Goal: Task Accomplishment & Management: Use online tool/utility

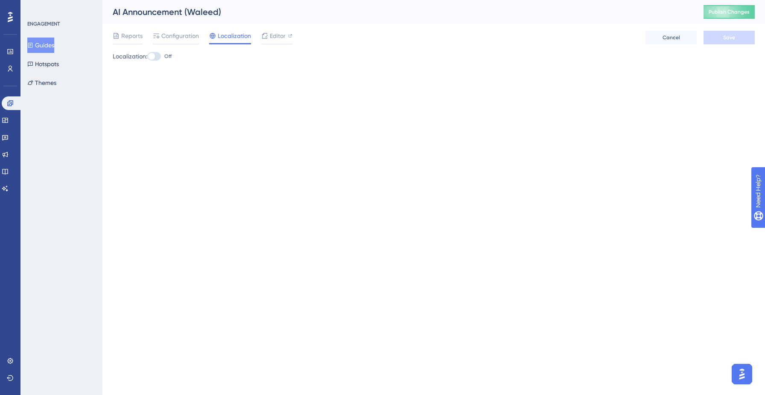
click at [52, 42] on button "Guides" at bounding box center [40, 45] width 27 height 15
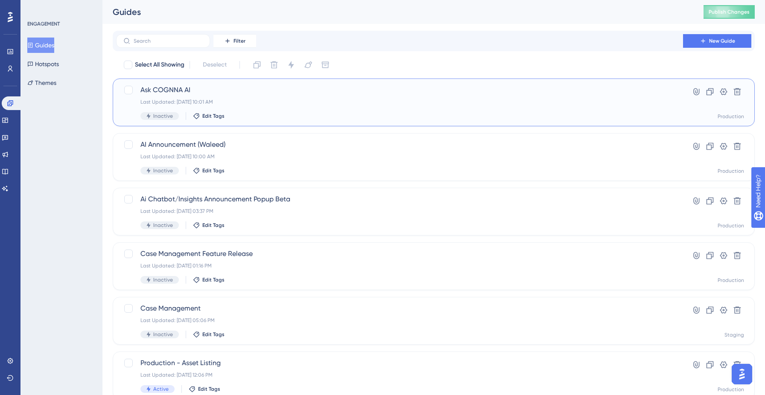
click at [567, 95] on div "Ask COGNNA AI Last Updated: [DATE] 10:01 AM Inactive Edit Tags" at bounding box center [400, 102] width 518 height 35
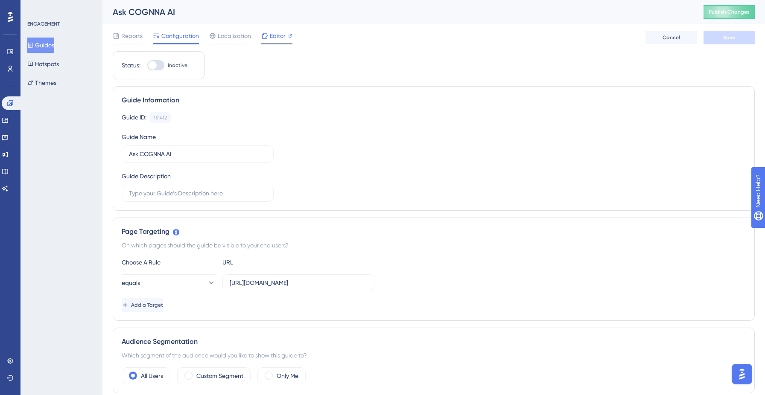
click at [275, 32] on span "Editor" at bounding box center [278, 36] width 16 height 10
